Goal: Task Accomplishment & Management: Complete application form

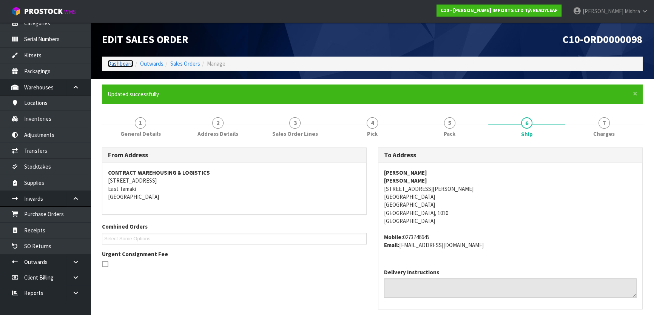
click at [115, 64] on link "Dashboard" at bounding box center [121, 63] width 26 height 7
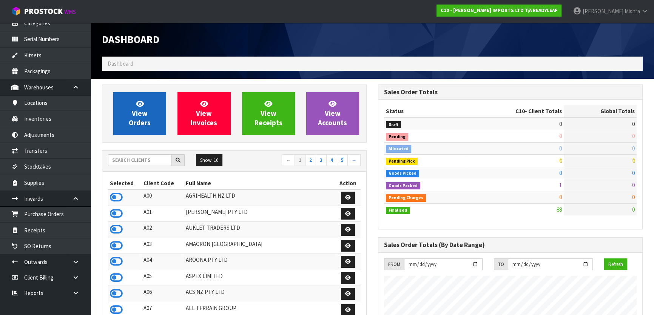
scroll to position [510, 276]
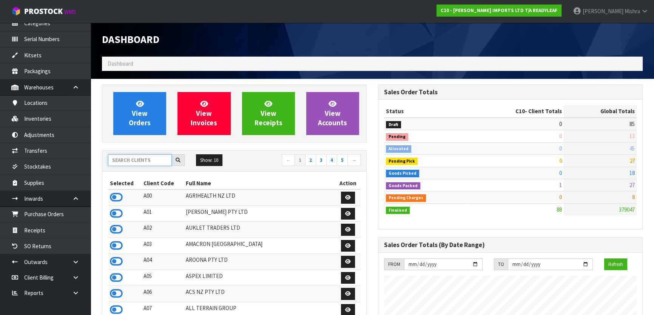
click at [145, 162] on input "text" at bounding box center [140, 161] width 64 height 12
type input "J01"
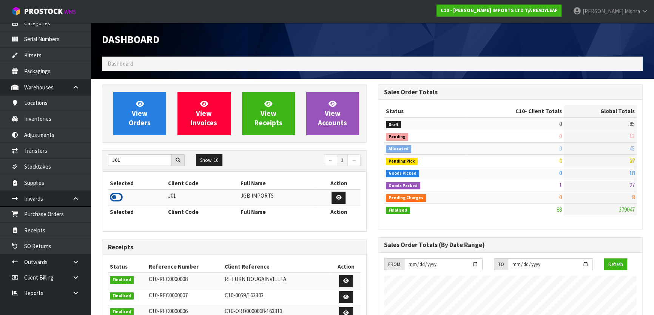
click at [116, 196] on icon at bounding box center [116, 197] width 13 height 11
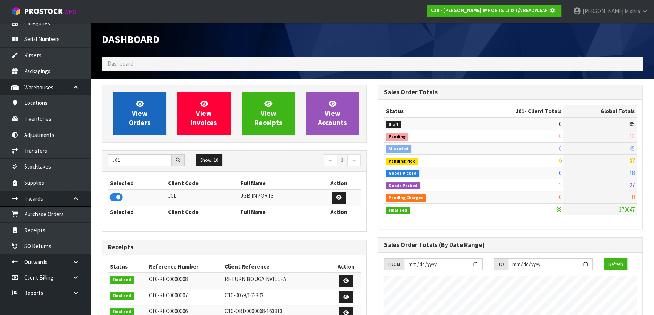
scroll to position [377288, 377483]
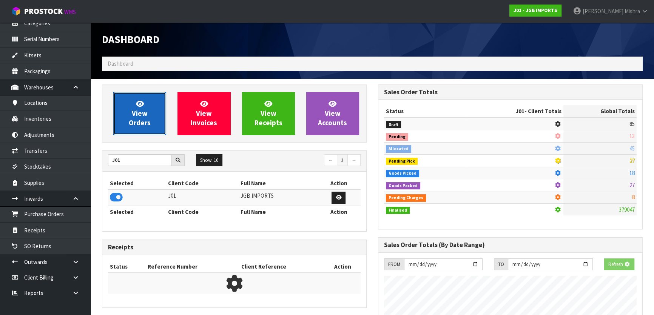
click at [142, 118] on span "View Orders" at bounding box center [140, 113] width 22 height 28
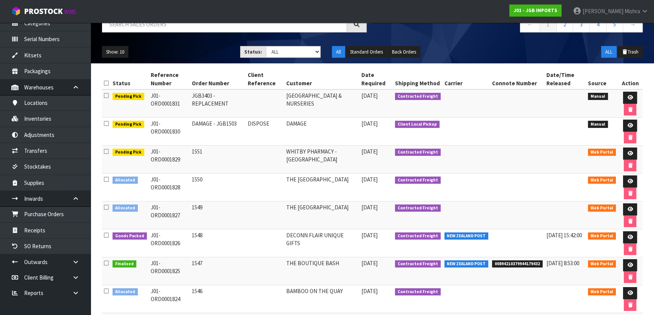
scroll to position [68, 0]
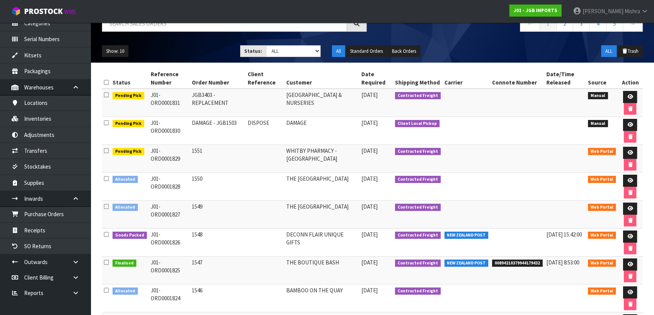
click at [196, 232] on td "1548" at bounding box center [218, 243] width 56 height 28
copy td "1548"
click at [630, 231] on link at bounding box center [630, 237] width 14 height 12
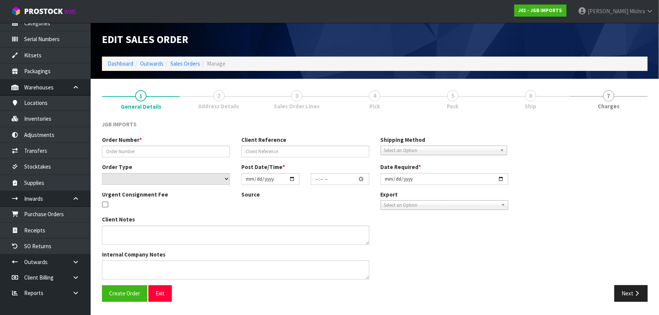
type input "1548"
select select "number:0"
type input "[DATE]"
type input "15:48:00.000"
type input "[DATE]"
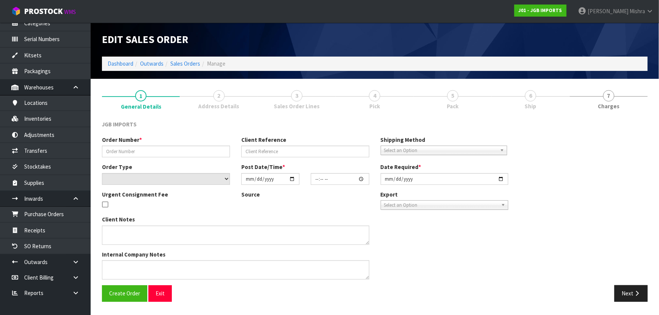
type textarea "ITEMS JGB1506 & JGB1503 ARE TO BE DISCOUNTED TO $19-99 + GST EACH. PLEASE SHOW …"
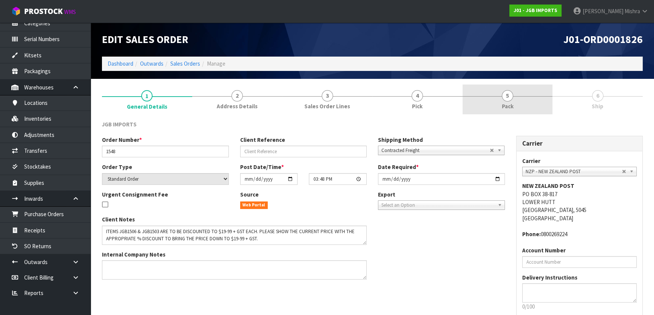
drag, startPoint x: 505, startPoint y: 99, endPoint x: 516, endPoint y: 236, distance: 137.9
click at [506, 99] on span "5" at bounding box center [507, 95] width 11 height 11
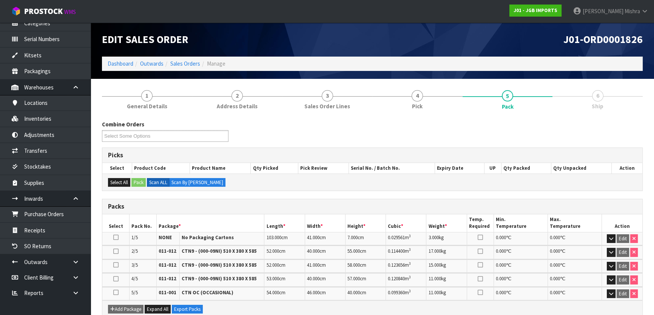
scroll to position [163, 0]
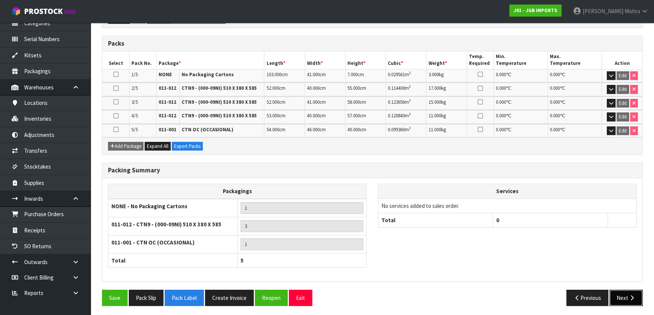
drag, startPoint x: 620, startPoint y: 297, endPoint x: 619, endPoint y: 291, distance: 5.7
click at [620, 297] on button "Next" at bounding box center [626, 298] width 33 height 16
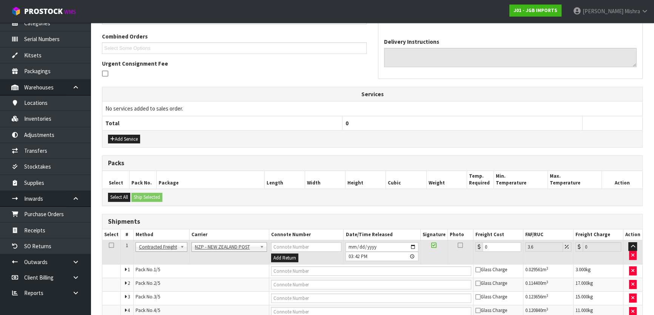
scroll to position [0, 0]
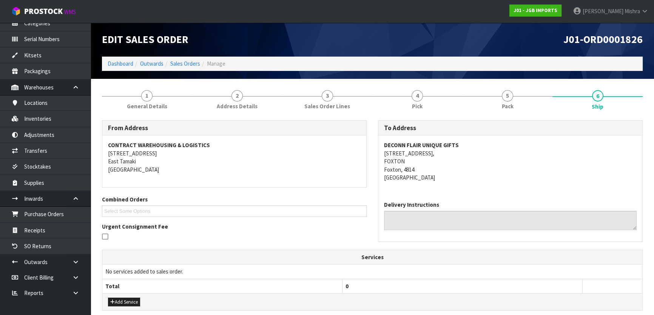
click at [413, 142] on strong "DECONN FLAIR UNIQUE GIFTS" at bounding box center [421, 145] width 75 height 7
click at [414, 142] on strong "DECONN FLAIR UNIQUE GIFTS" at bounding box center [421, 145] width 75 height 7
copy strong "DECONN FLAIR UNIQUE GIFTS"
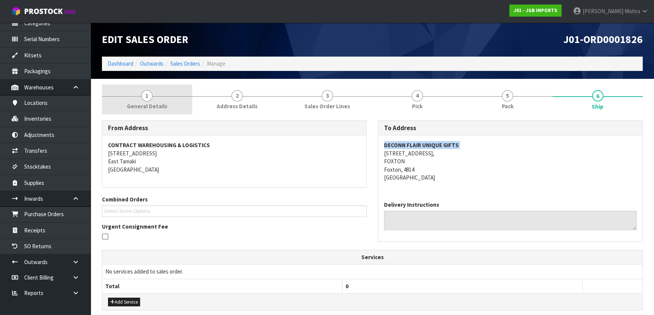
click at [167, 93] on link "1 General Details" at bounding box center [147, 100] width 90 height 30
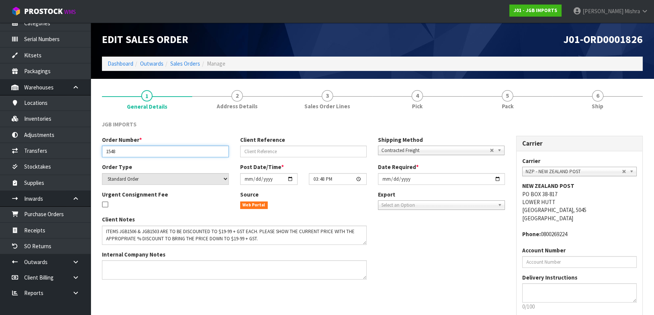
drag, startPoint x: 129, startPoint y: 156, endPoint x: 100, endPoint y: 155, distance: 28.7
click at [100, 155] on div "Order Number * 1548" at bounding box center [165, 147] width 138 height 22
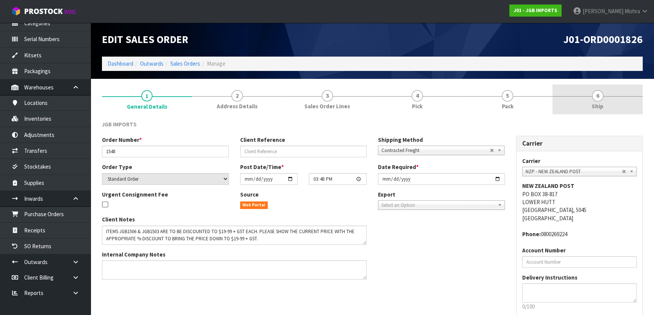
click at [604, 98] on link "6 Ship" at bounding box center [598, 100] width 90 height 30
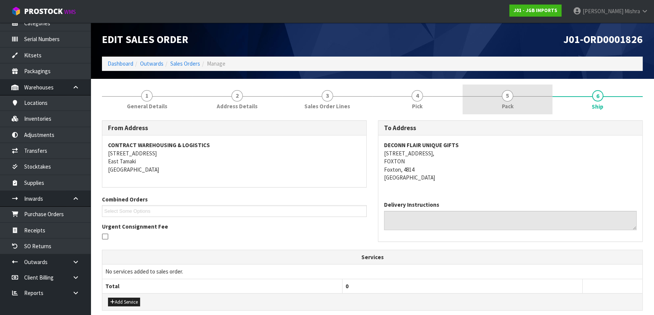
click at [482, 101] on link "5 Pack" at bounding box center [508, 100] width 90 height 30
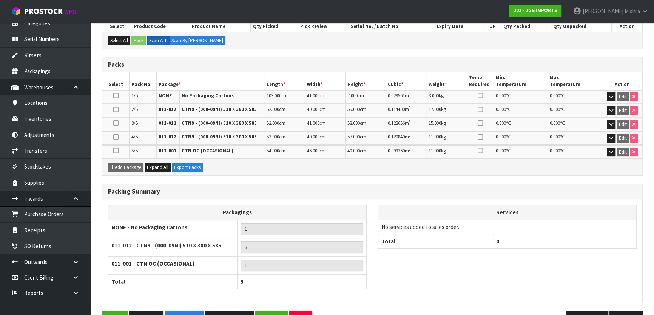
scroll to position [163, 0]
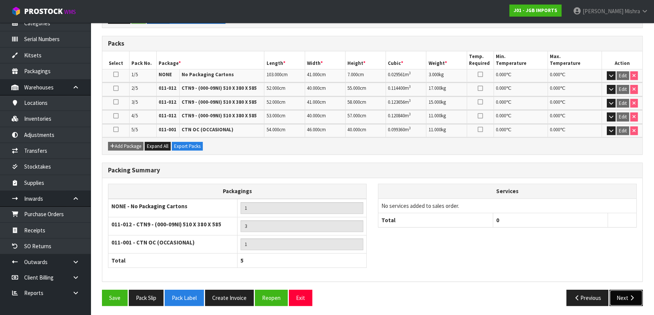
click at [637, 302] on button "Next" at bounding box center [626, 298] width 33 height 16
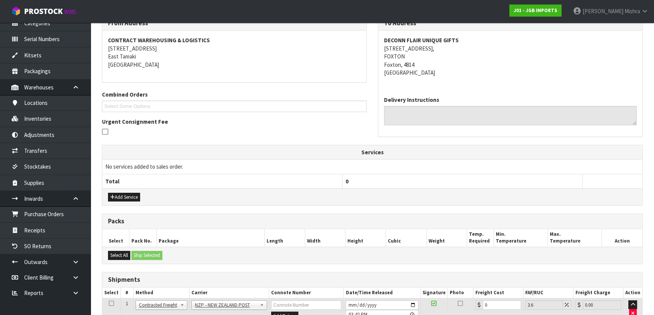
scroll to position [206, 0]
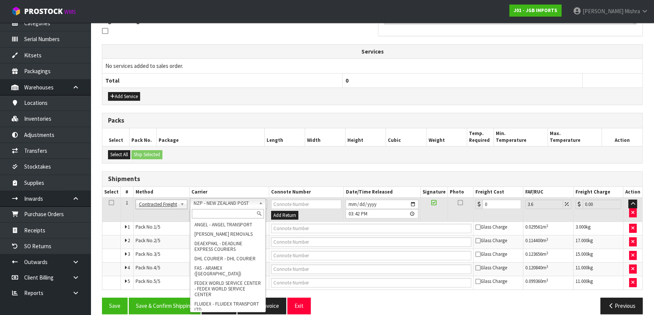
click at [233, 215] on input "text" at bounding box center [228, 213] width 72 height 9
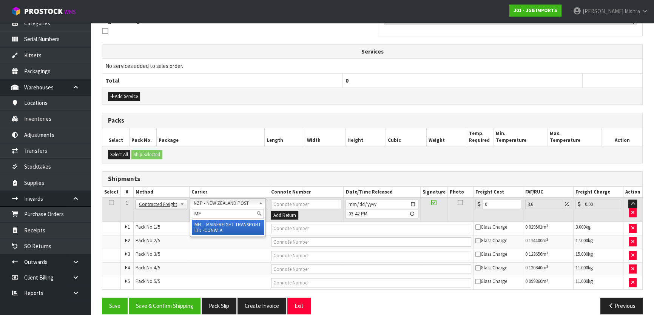
type input "MF"
drag, startPoint x: 234, startPoint y: 226, endPoint x: 310, endPoint y: 226, distance: 76.3
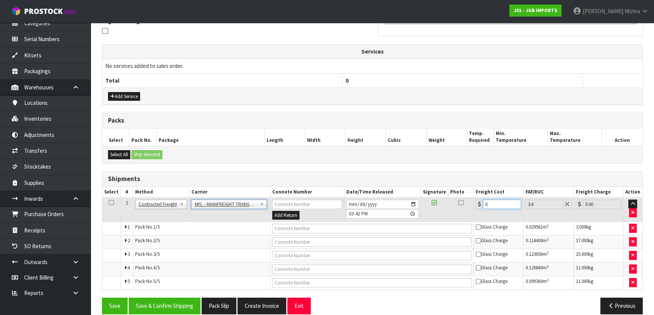
drag, startPoint x: 501, startPoint y: 206, endPoint x: 454, endPoint y: 199, distance: 46.5
click at [454, 199] on tr "1 Client Local Pickup Customer Local Pickup Company Freight Contracted Freight …" at bounding box center [372, 210] width 540 height 25
type input "5"
type input "5.18"
type input "50"
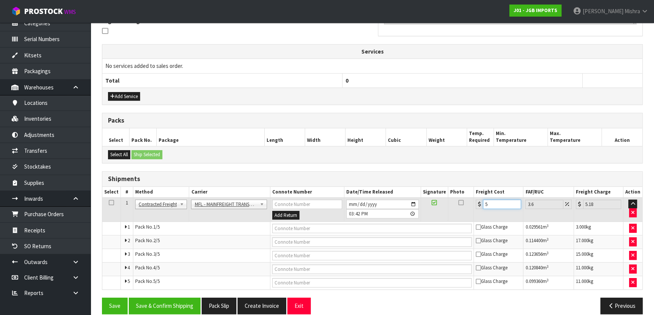
type input "51.8"
type input "50.3"
type input "52.11"
type input "50.33"
type input "52.14"
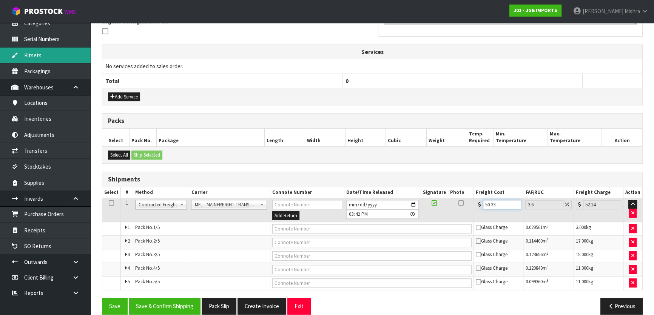
scroll to position [172, 0]
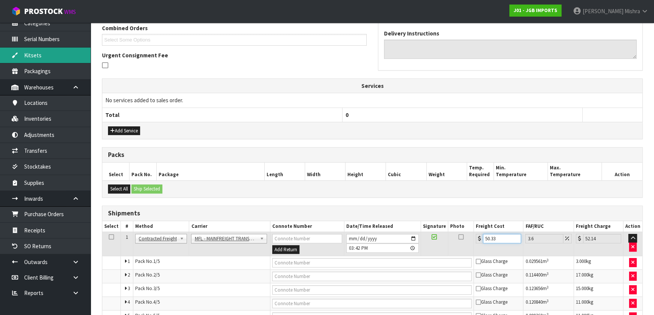
type input "50.33"
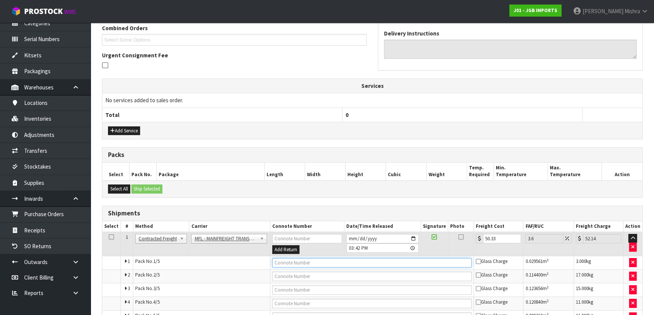
click at [325, 263] on input "text" at bounding box center [372, 262] width 200 height 9
paste input "FWM58471614"
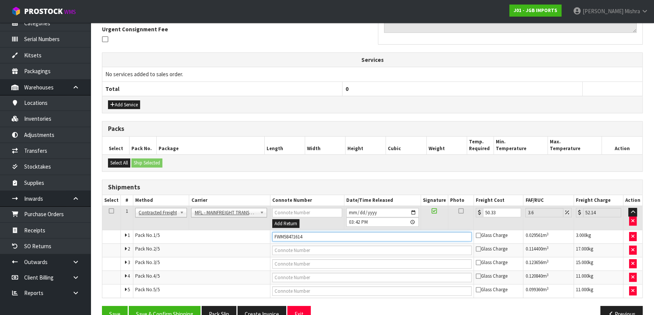
scroll to position [215, 0]
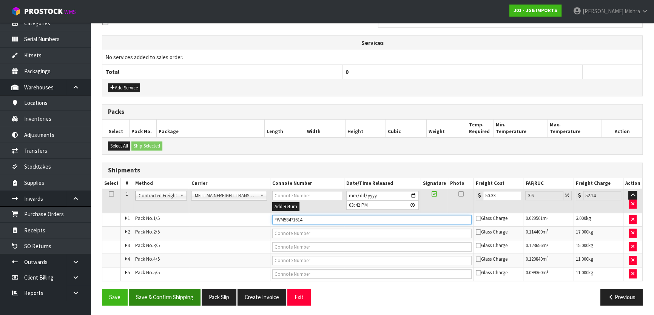
type input "FWM58471614"
click at [174, 297] on button "Save & Confirm Shipping" at bounding box center [165, 297] width 72 height 16
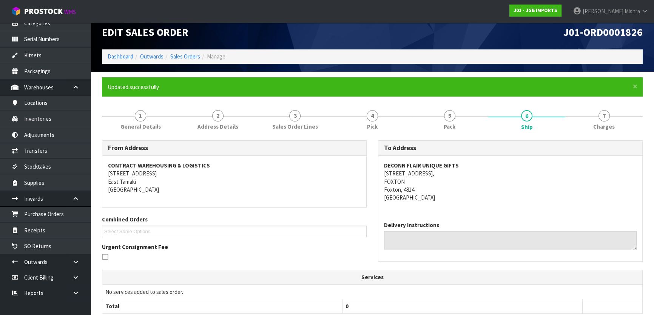
scroll to position [0, 0]
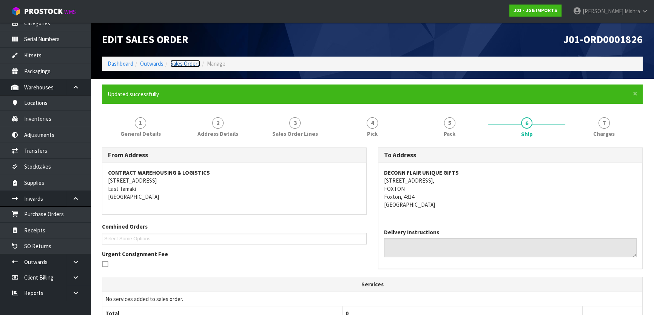
click at [178, 61] on link "Sales Orders" at bounding box center [185, 63] width 30 height 7
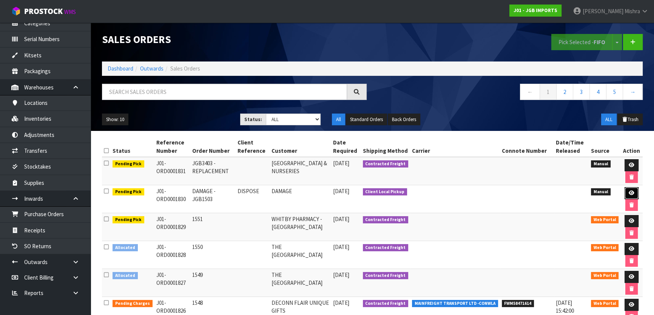
click at [634, 192] on link at bounding box center [632, 193] width 14 height 12
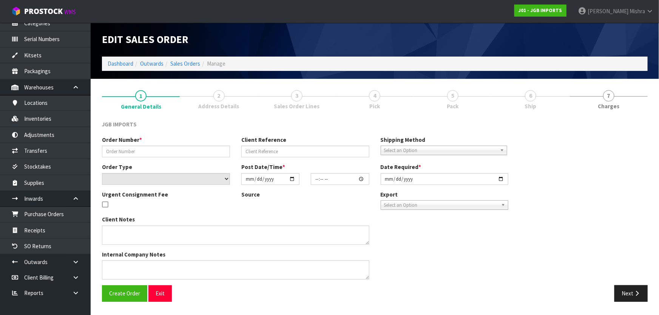
type input "DAMAGE - JGB1503"
type input "DISPOSE"
select select "number:0"
type input "[DATE]"
type input "15:12:00.000"
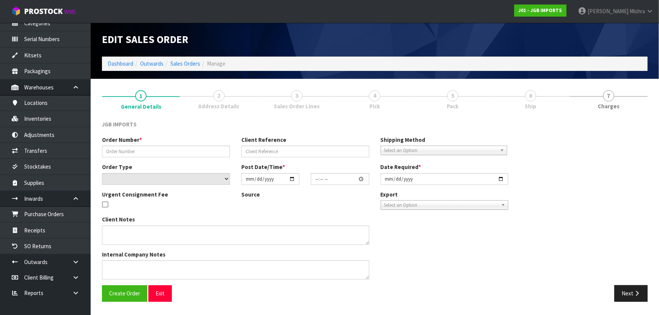
type input "[DATE]"
type textarea "J01-1826 CODE 1503 - WHILE PACKING THIS ORDER MARARA FOUND THIS CODE CRACKED IN…"
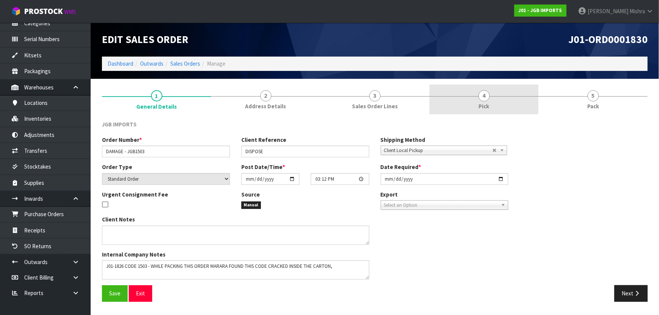
click at [516, 96] on link "4 Pick" at bounding box center [484, 100] width 109 height 30
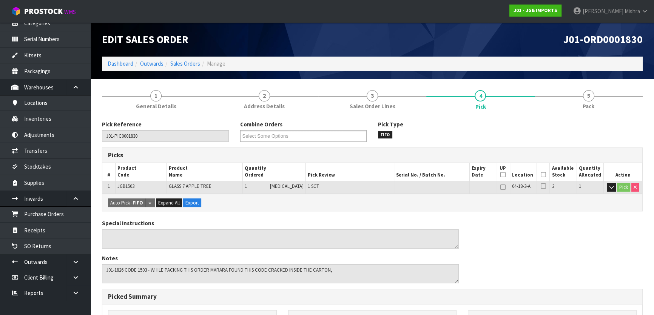
drag, startPoint x: 544, startPoint y: 175, endPoint x: 485, endPoint y: 194, distance: 62.0
click at [543, 175] on icon at bounding box center [543, 175] width 5 height 0
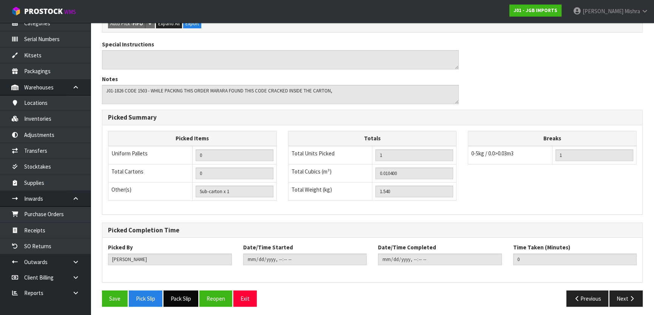
scroll to position [208, 0]
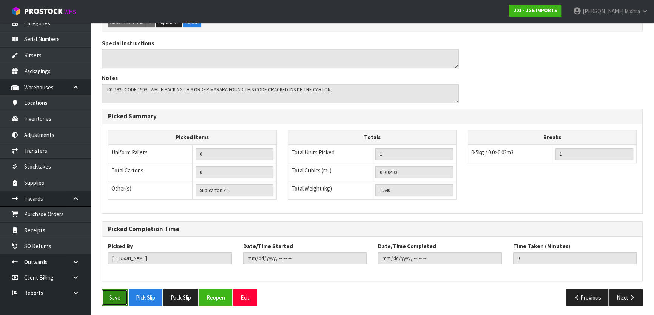
click at [111, 296] on button "Save" at bounding box center [115, 298] width 26 height 16
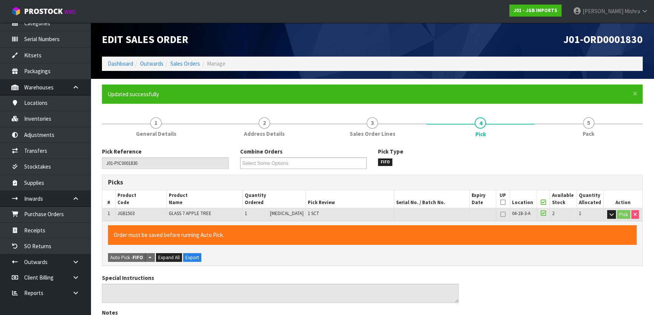
type input "[PERSON_NAME]"
type input "[DATE]T15:55:40"
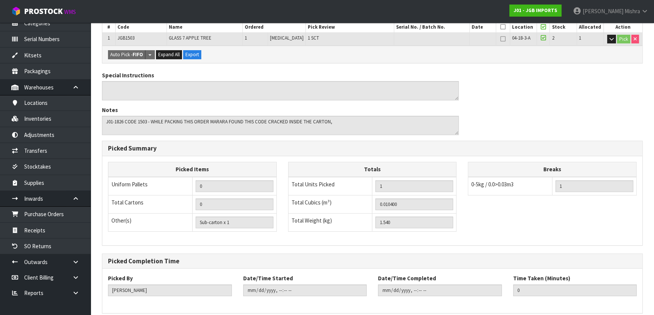
scroll to position [208, 0]
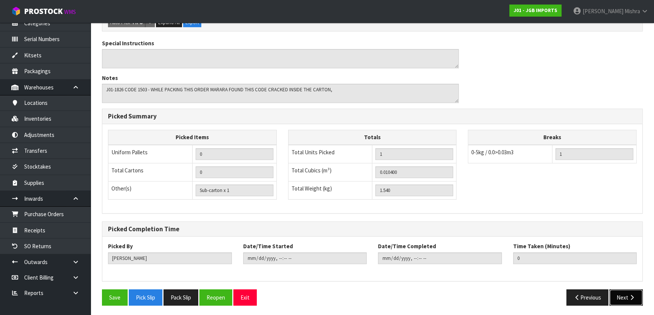
click at [627, 294] on button "Next" at bounding box center [626, 298] width 33 height 16
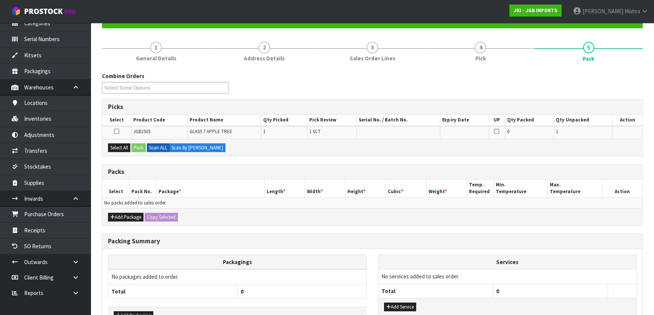
scroll to position [124, 0]
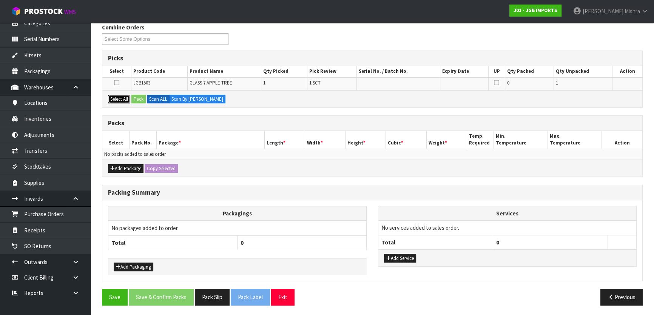
click at [120, 98] on button "Select All" at bounding box center [119, 99] width 22 height 9
click at [150, 96] on label "Scan ALL" at bounding box center [158, 99] width 23 height 9
click at [139, 99] on button "Pack" at bounding box center [138, 99] width 14 height 9
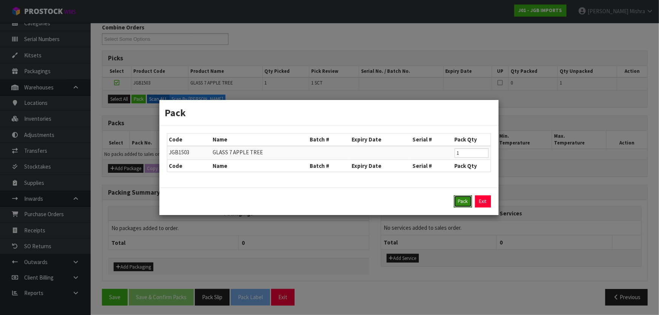
click at [456, 204] on button "Pack" at bounding box center [463, 202] width 18 height 12
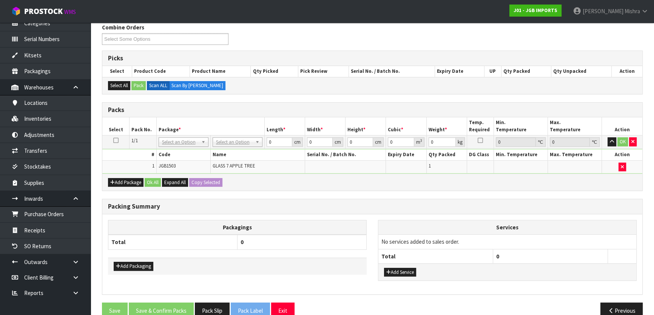
drag, startPoint x: 241, startPoint y: 147, endPoint x: 242, endPoint y: 141, distance: 6.4
click at [241, 147] on td "No Packaging Cartons PLT GEN120 (1200 X 1000) PLT ONE WAY SKID CHEP HIRE PALLET…" at bounding box center [237, 143] width 54 height 14
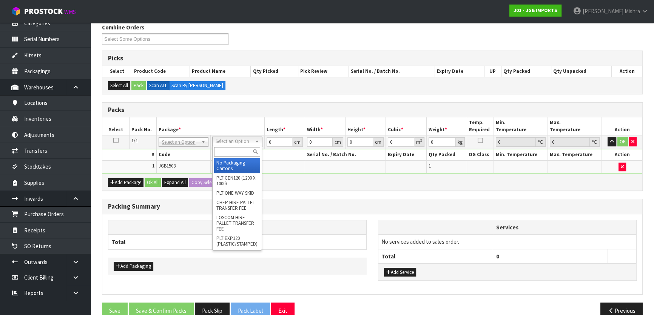
click at [235, 149] on input "text" at bounding box center [237, 151] width 46 height 9
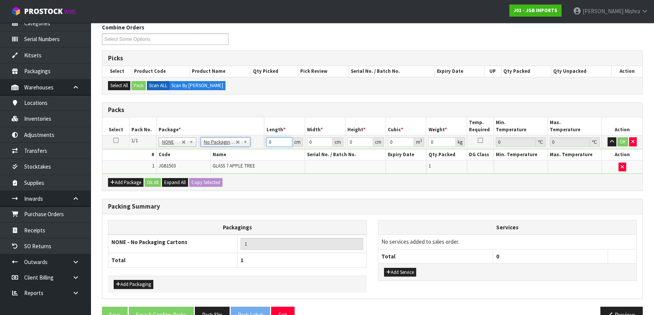
drag, startPoint x: 272, startPoint y: 142, endPoint x: 259, endPoint y: 140, distance: 13.4
click at [259, 140] on tr "1/1 NONE 007-001 007-002 007-004 007-009 007-013 007-014 007-015 007-017 007-01…" at bounding box center [372, 143] width 540 height 14
type input "1"
drag, startPoint x: 309, startPoint y: 141, endPoint x: 305, endPoint y: 140, distance: 3.9
click at [305, 140] on td "0 cm" at bounding box center [325, 143] width 40 height 14
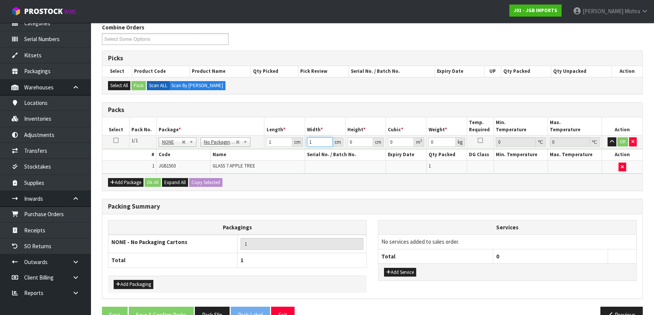
type input "1"
drag, startPoint x: 354, startPoint y: 144, endPoint x: 345, endPoint y: 142, distance: 8.8
click at [345, 142] on td "0 cm" at bounding box center [365, 143] width 40 height 14
type input "1"
type input "0.000001"
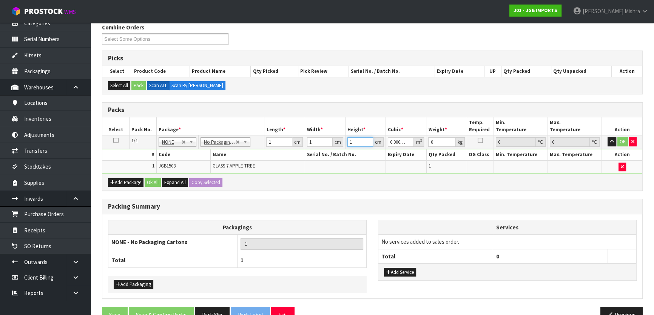
type input "1"
drag, startPoint x: 437, startPoint y: 140, endPoint x: 417, endPoint y: 141, distance: 19.7
click at [413, 136] on tr "1/1 NONE 007-001 007-002 007-004 007-009 007-013 007-014 007-015 007-017 007-01…" at bounding box center [372, 143] width 540 height 14
type input "1"
click at [160, 178] on button "Ok All" at bounding box center [153, 182] width 16 height 9
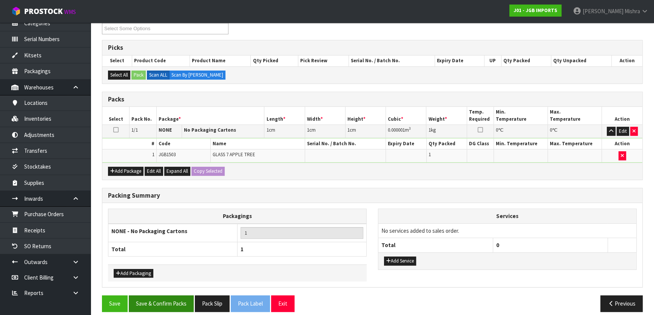
scroll to position [141, 0]
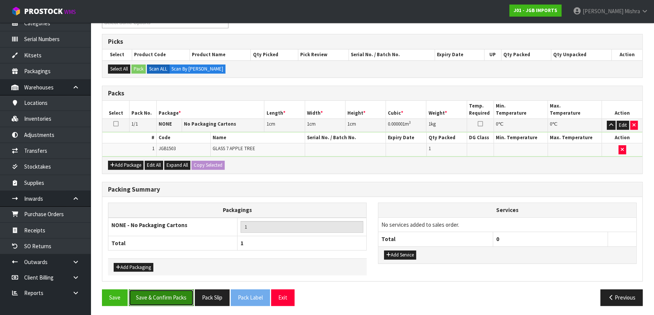
click at [150, 297] on button "Save & Confirm Packs" at bounding box center [161, 298] width 65 height 16
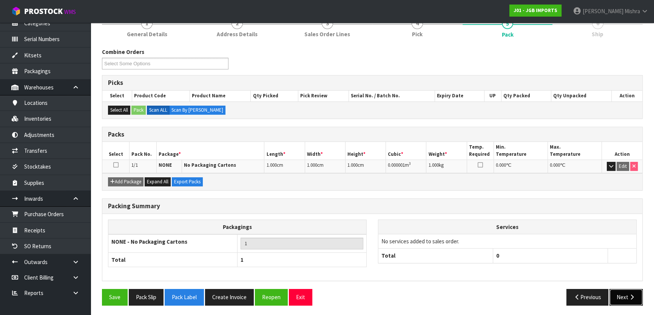
click at [616, 301] on button "Next" at bounding box center [626, 297] width 33 height 16
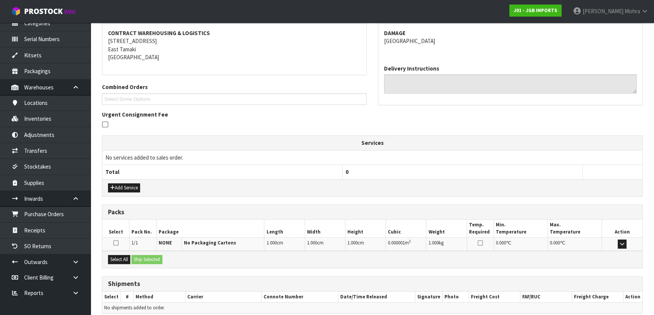
scroll to position [172, 0]
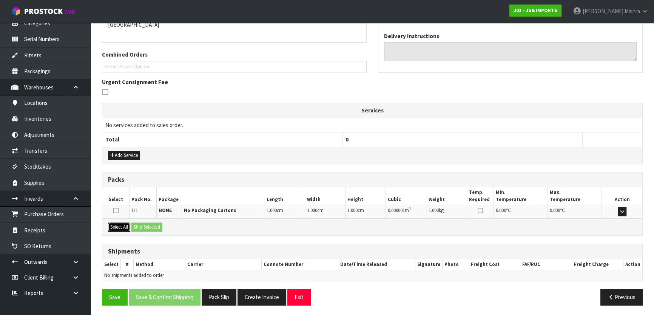
click at [117, 229] on button "Select All" at bounding box center [119, 227] width 22 height 9
drag, startPoint x: 153, startPoint y: 226, endPoint x: 166, endPoint y: 246, distance: 24.0
click at [153, 226] on button "Ship Selected" at bounding box center [146, 227] width 31 height 9
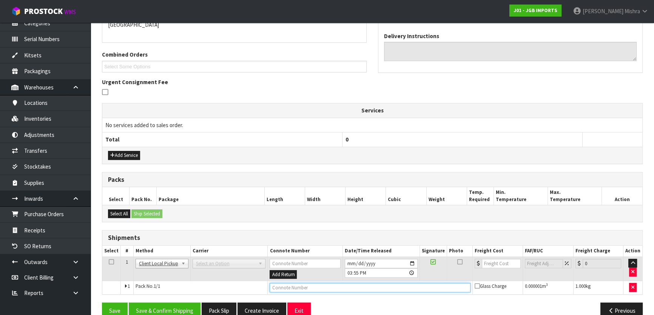
click at [317, 285] on input "text" at bounding box center [370, 287] width 201 height 9
type input "DISPOSED"
click at [169, 309] on button "Save & Confirm Shipping" at bounding box center [165, 311] width 72 height 16
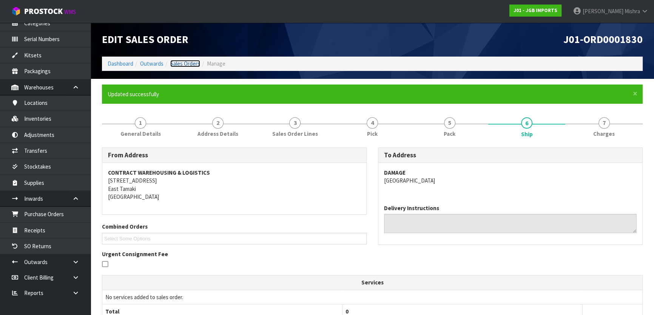
click at [194, 61] on link "Sales Orders" at bounding box center [185, 63] width 30 height 7
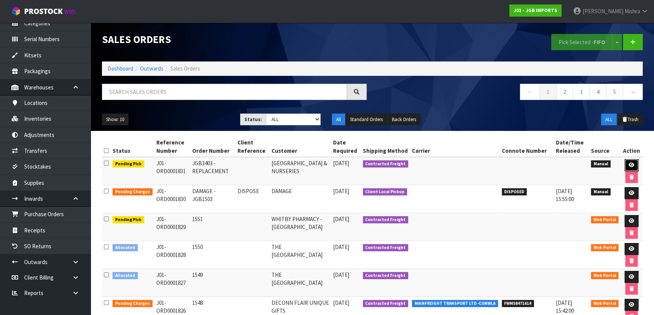
click at [630, 165] on icon at bounding box center [632, 165] width 6 height 5
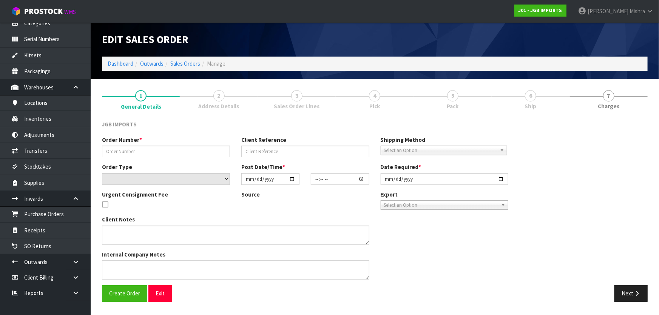
type input "JGB3403 - REPLACEMENT"
select select "number:0"
type input "[DATE]"
type input "15:39:00.000"
type input "[DATE]"
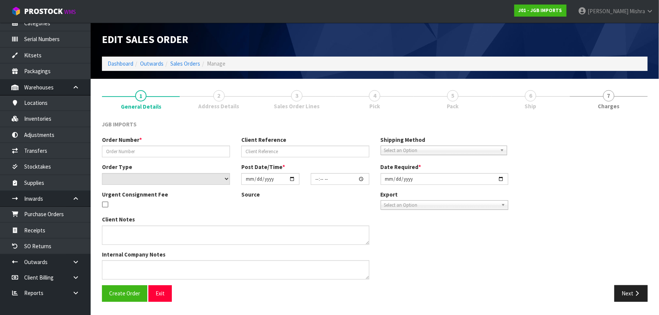
type textarea "THE ATTACHED JGB3403 ARRIVED DAMAGED. CAN YOU PLEASE REPLACE [PERSON_NAME]."
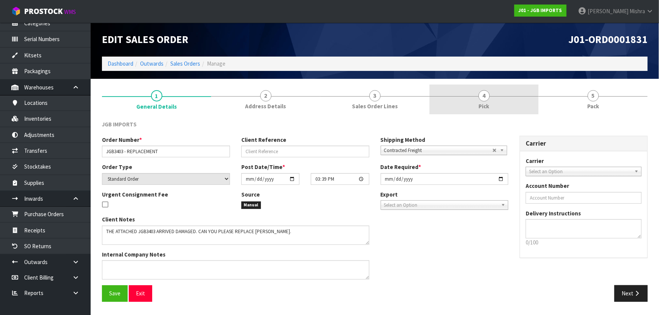
click at [491, 108] on link "4 Pick" at bounding box center [484, 100] width 109 height 30
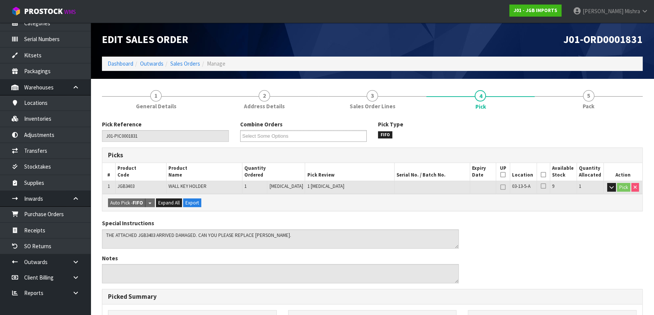
click at [541, 175] on icon at bounding box center [543, 175] width 5 height 0
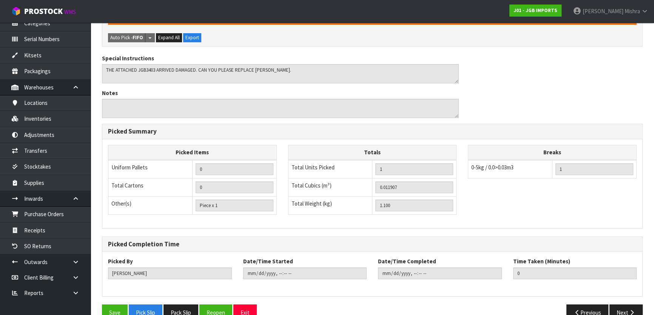
scroll to position [208, 0]
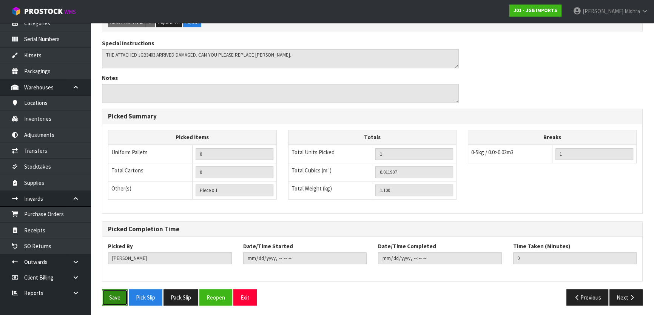
click at [114, 296] on button "Save" at bounding box center [115, 298] width 26 height 16
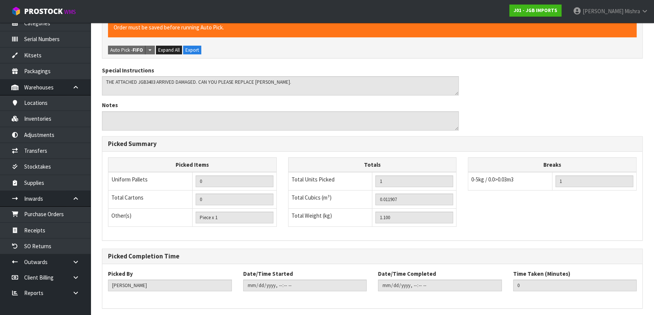
scroll to position [0, 0]
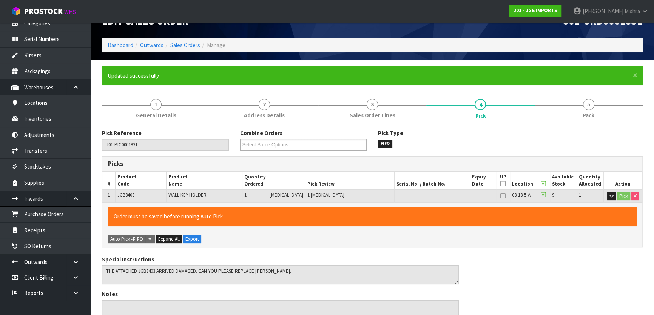
type input "[PERSON_NAME]"
type input "[DATE]T15:56:16"
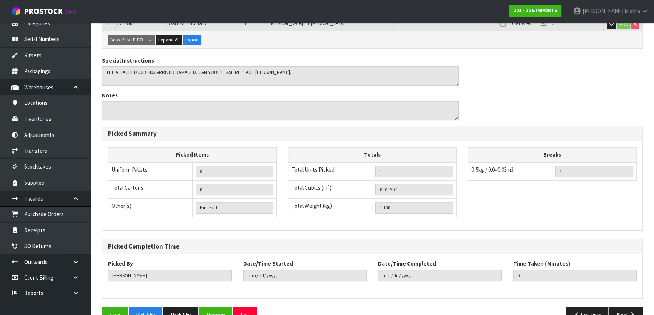
scroll to position [208, 0]
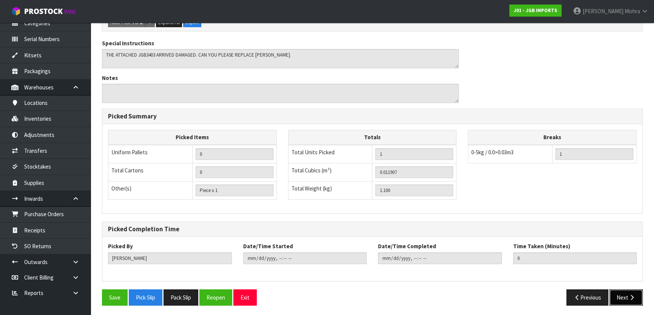
click at [624, 295] on button "Next" at bounding box center [626, 298] width 33 height 16
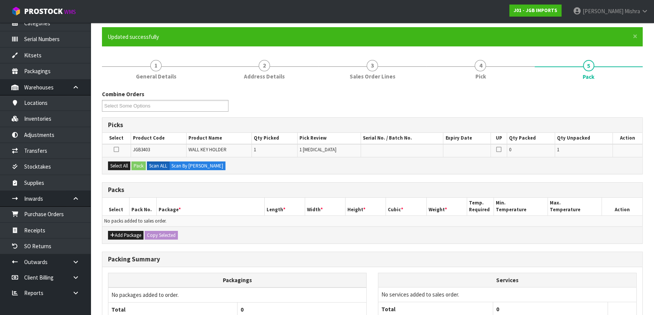
scroll to position [124, 0]
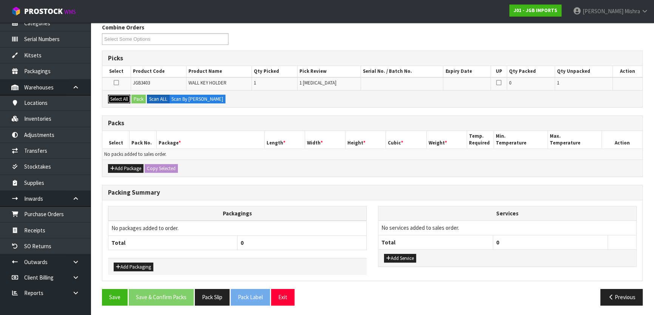
click at [113, 100] on button "Select All" at bounding box center [119, 99] width 22 height 9
click at [138, 97] on button "Pack" at bounding box center [138, 99] width 14 height 9
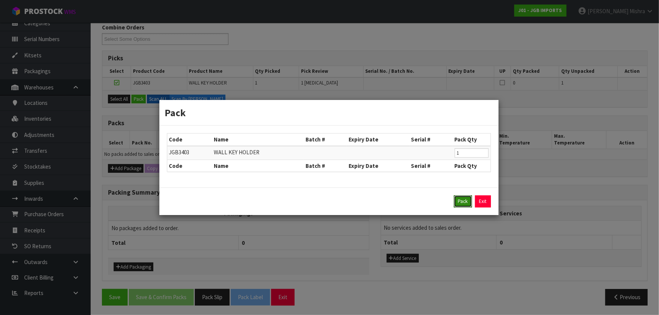
click at [463, 202] on button "Pack" at bounding box center [463, 202] width 18 height 12
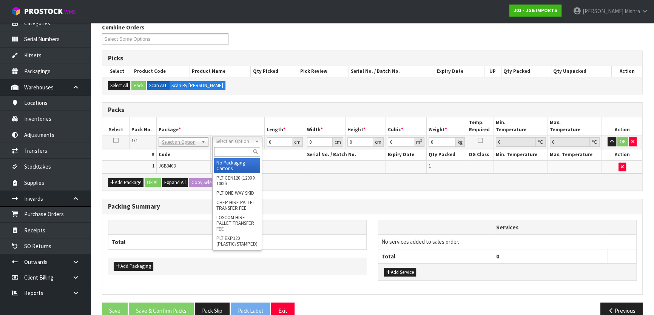
click at [234, 152] on input "text" at bounding box center [237, 151] width 46 height 9
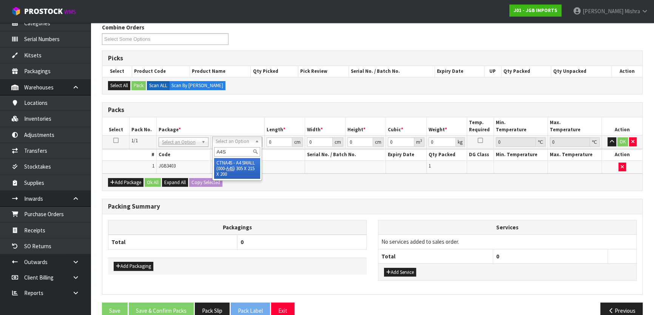
type input "A4S"
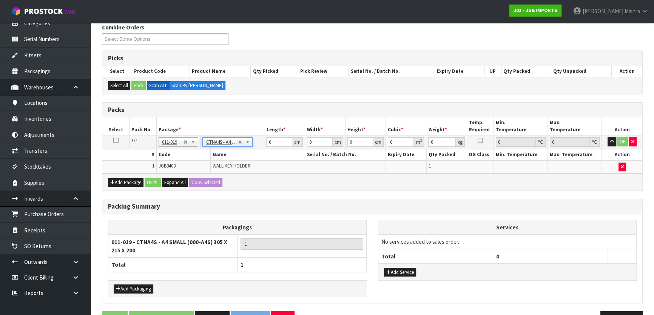
type input "30.5"
type input "21.5"
type input "20"
type input "0.013115"
type input "1.3"
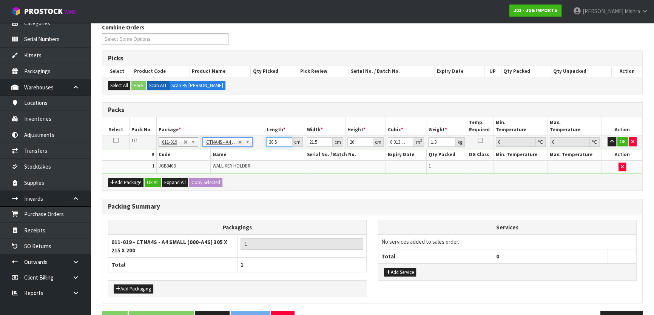
drag, startPoint x: 281, startPoint y: 143, endPoint x: 249, endPoint y: 144, distance: 31.8
click at [249, 144] on tr "1/1 NONE 007-001 007-002 007-004 007-009 007-013 007-014 007-015 007-017 007-01…" at bounding box center [372, 143] width 540 height 14
type input "3"
type input "0.00129"
type input "31"
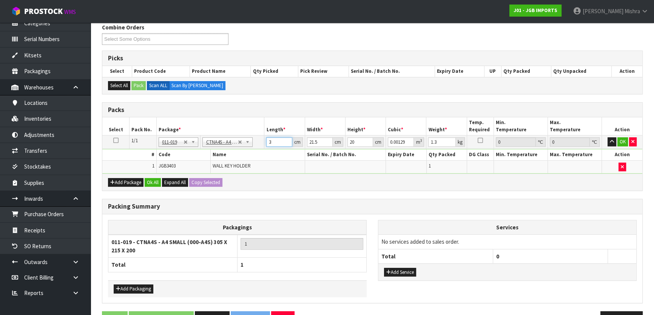
type input "0.01333"
type input "31"
type input "2"
type input "0.00124"
type input "26"
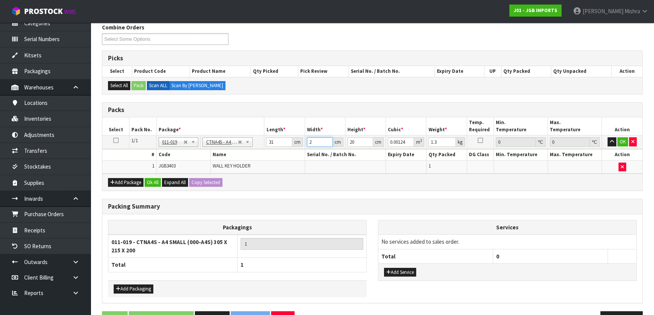
type input "0.01612"
type input "26"
type input "1"
type input "0.000806"
type input "10"
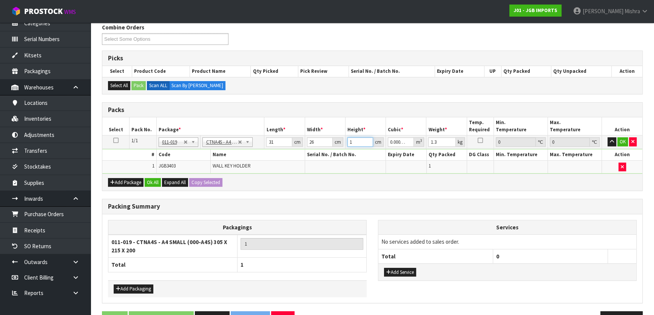
type input "0.00806"
type input "10"
type input "1"
click at [154, 181] on button "Ok All" at bounding box center [153, 182] width 16 height 9
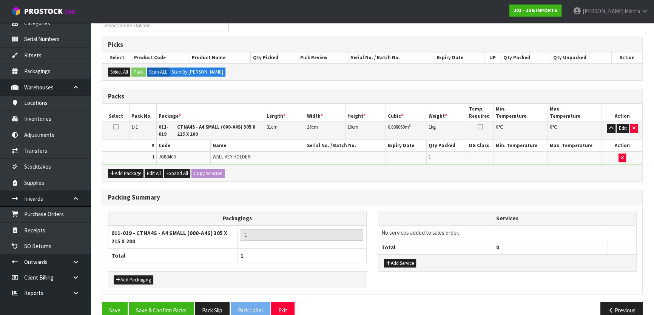
scroll to position [151, 0]
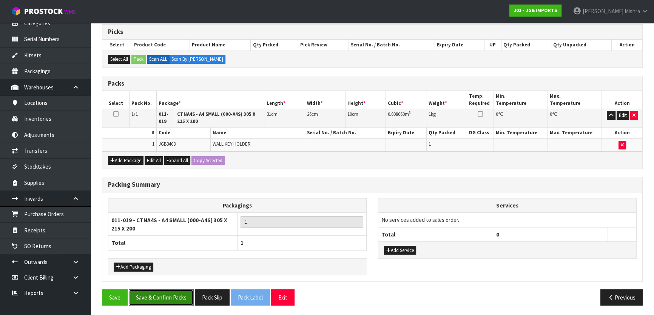
click at [165, 290] on button "Save & Confirm Packs" at bounding box center [161, 298] width 65 height 16
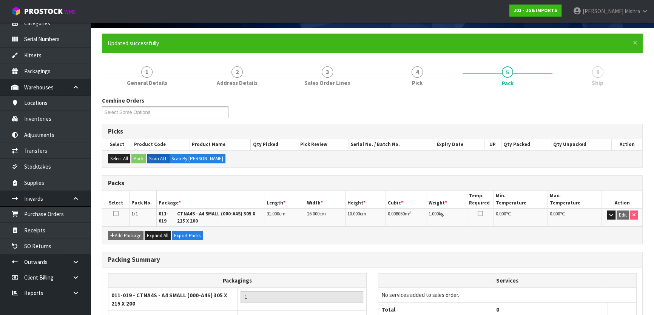
scroll to position [110, 0]
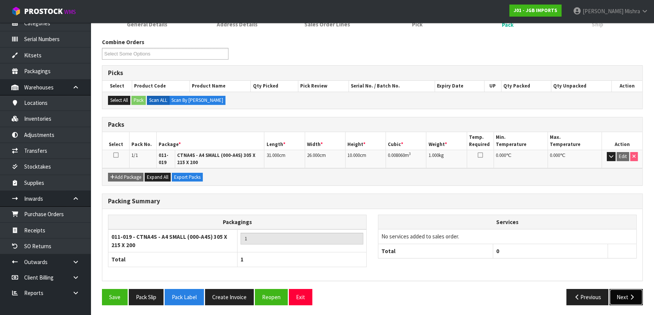
click at [619, 294] on button "Next" at bounding box center [626, 297] width 33 height 16
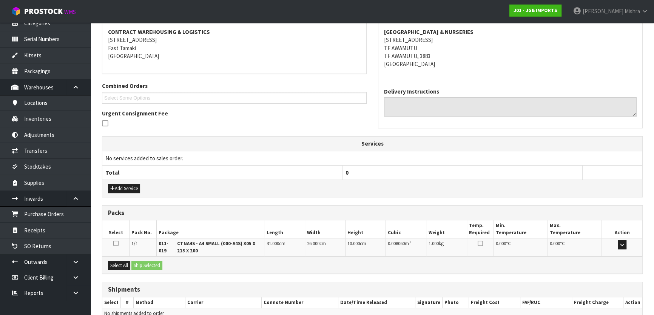
scroll to position [179, 0]
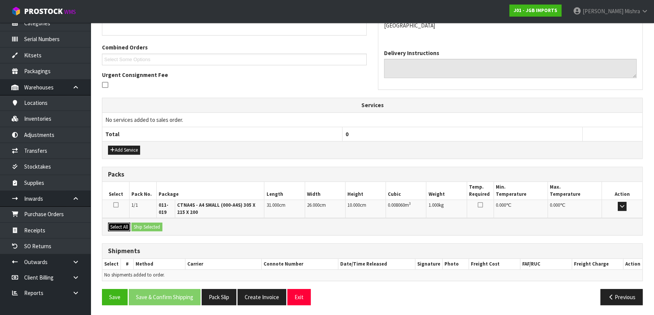
click at [122, 227] on button "Select All" at bounding box center [119, 227] width 22 height 9
click at [155, 226] on button "Ship Selected" at bounding box center [146, 227] width 31 height 9
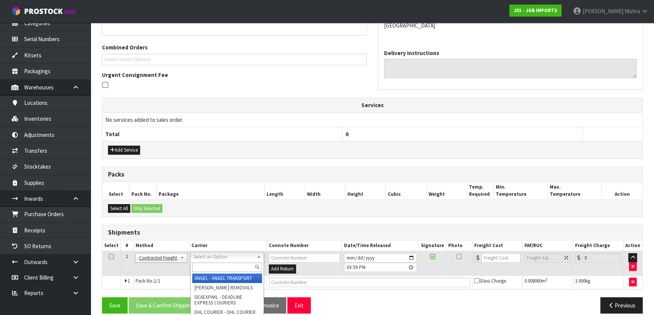
click at [210, 269] on input "text" at bounding box center [227, 267] width 70 height 9
type input "NZP"
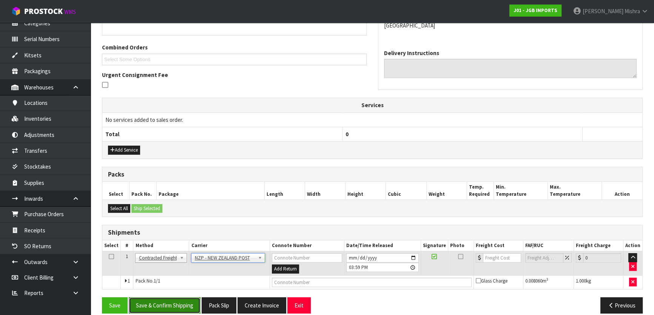
click at [168, 301] on button "Save & Confirm Shipping" at bounding box center [165, 306] width 72 height 16
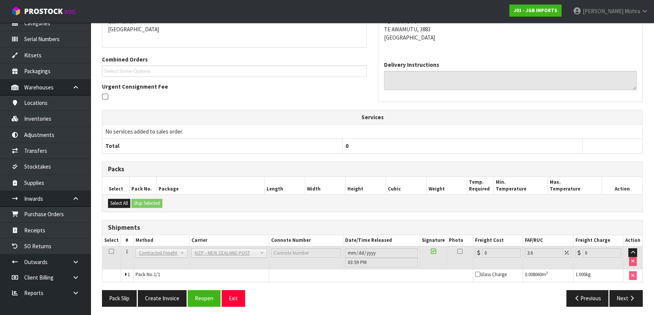
scroll to position [177, 0]
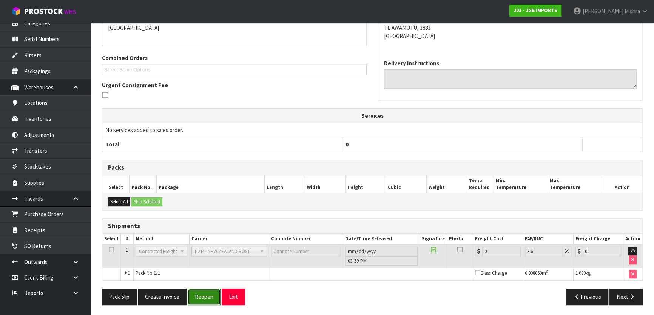
click at [205, 301] on button "Reopen" at bounding box center [204, 297] width 33 height 16
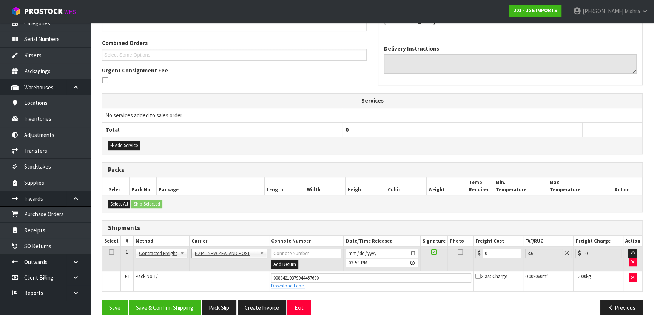
scroll to position [195, 0]
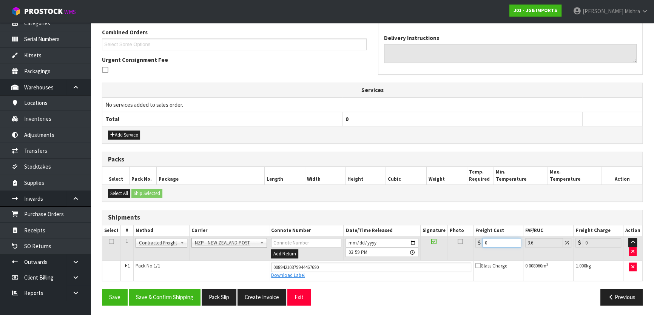
drag, startPoint x: 491, startPoint y: 243, endPoint x: 479, endPoint y: 244, distance: 12.5
click at [482, 243] on div "0" at bounding box center [499, 242] width 46 height 9
type input "1"
type input "1.04"
type input "11"
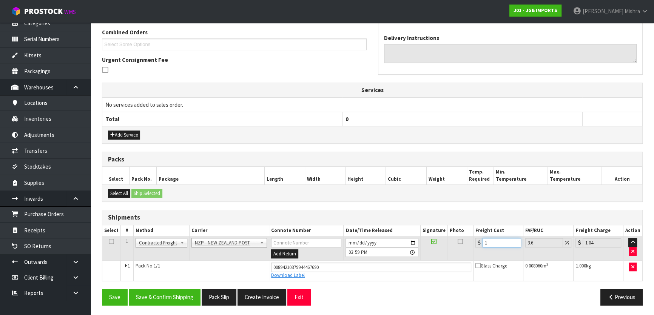
type input "11.4"
type input "11.9"
type input "12.33"
type input "11.90"
click at [161, 291] on button "Save & Confirm Shipping" at bounding box center [165, 297] width 72 height 16
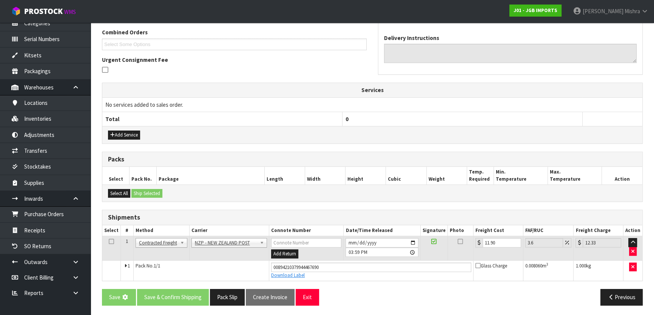
scroll to position [0, 0]
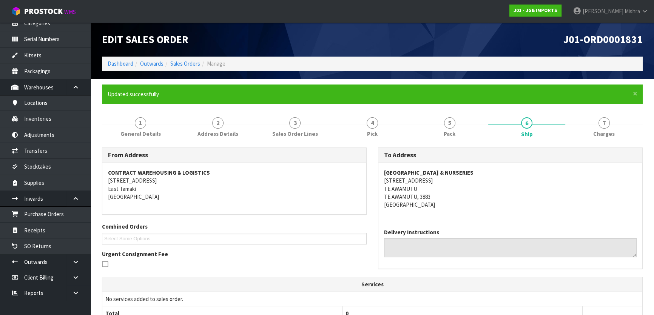
click at [617, 32] on div "J01-ORD0001831" at bounding box center [510, 40] width 276 height 34
click at [616, 37] on span "J01-ORD0001831" at bounding box center [603, 39] width 79 height 13
click at [615, 37] on span "J01-ORD0001831" at bounding box center [603, 39] width 79 height 13
